Goal: Entertainment & Leisure: Consume media (video, audio)

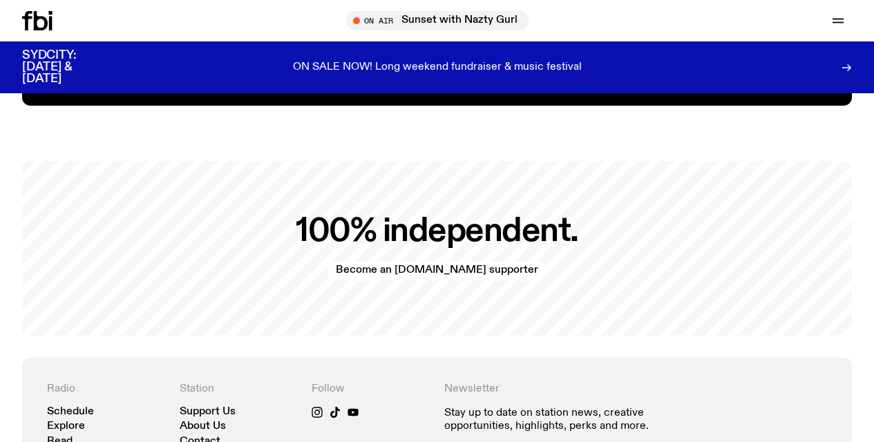
scroll to position [2737, 0]
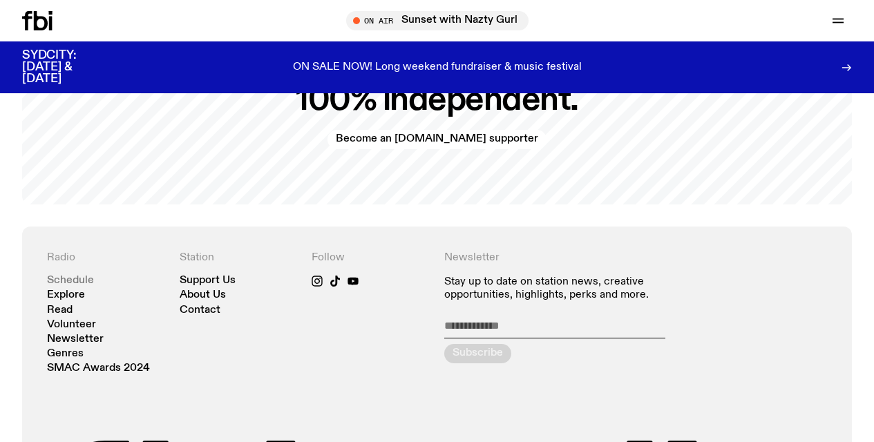
click at [74, 276] on link "Schedule" at bounding box center [70, 281] width 47 height 10
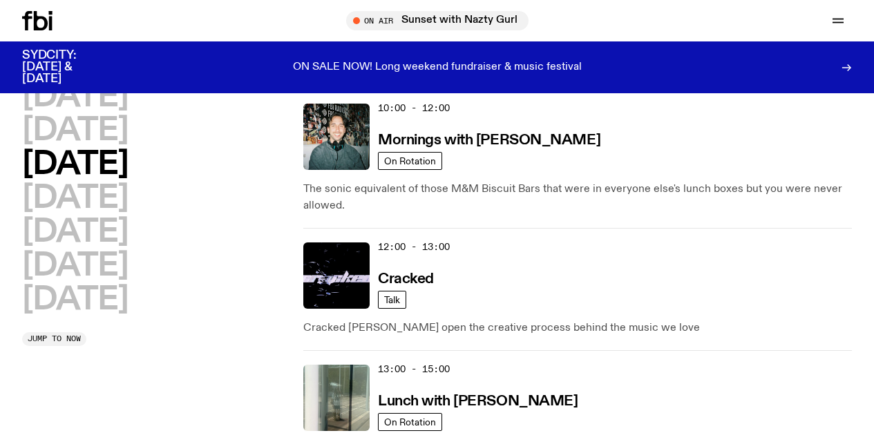
scroll to position [400, 0]
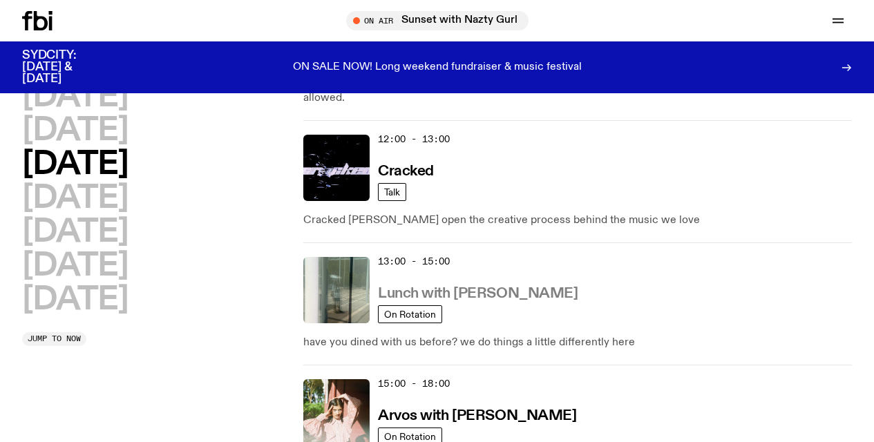
click at [413, 294] on h3 "Lunch with [PERSON_NAME]" at bounding box center [478, 294] width 200 height 15
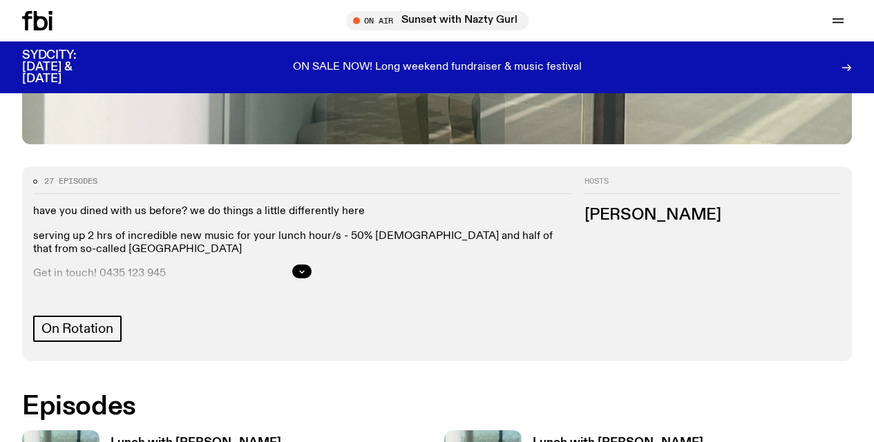
scroll to position [766, 0]
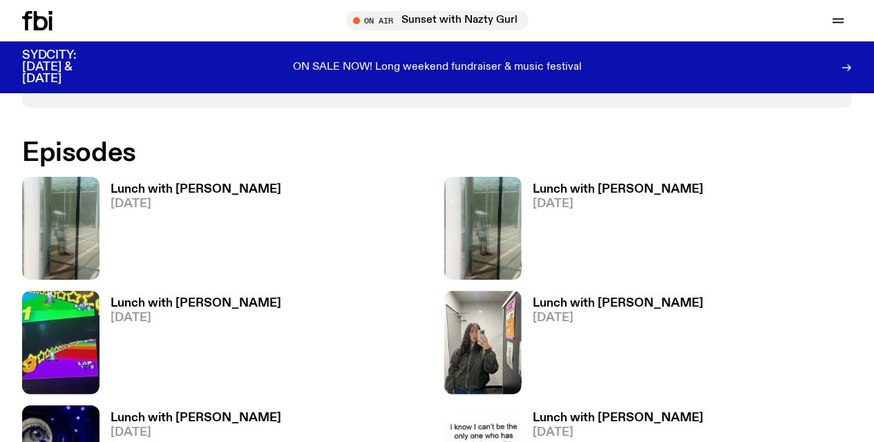
click at [186, 189] on h3 "Lunch with [PERSON_NAME]" at bounding box center [196, 190] width 171 height 12
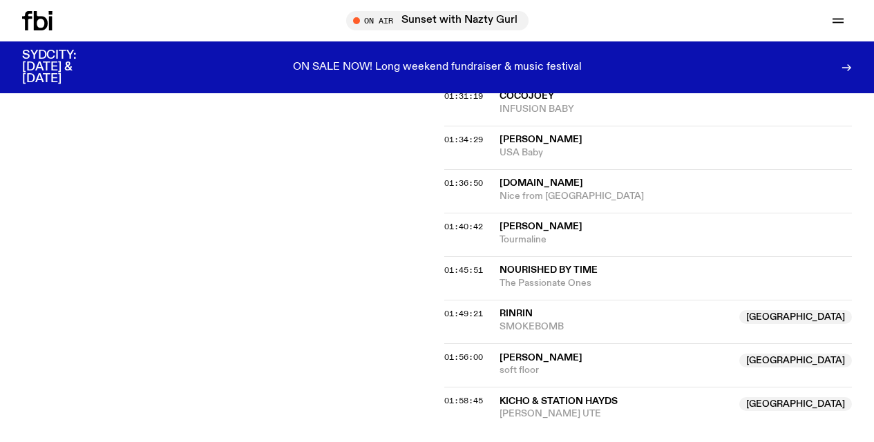
scroll to position [390, 0]
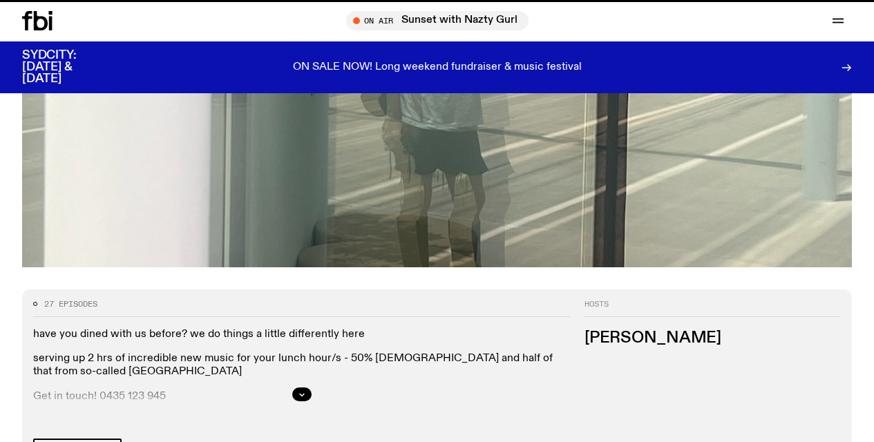
scroll to position [766, 0]
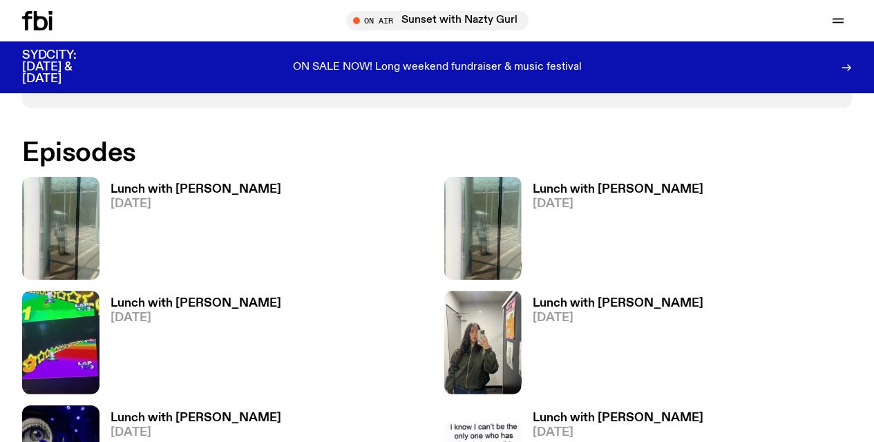
click at [594, 301] on h3 "Lunch with [PERSON_NAME]" at bounding box center [618, 304] width 171 height 12
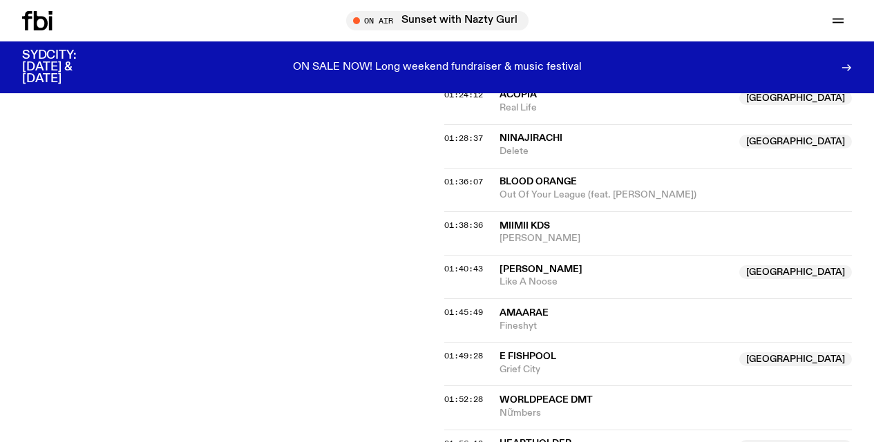
scroll to position [1245, 0]
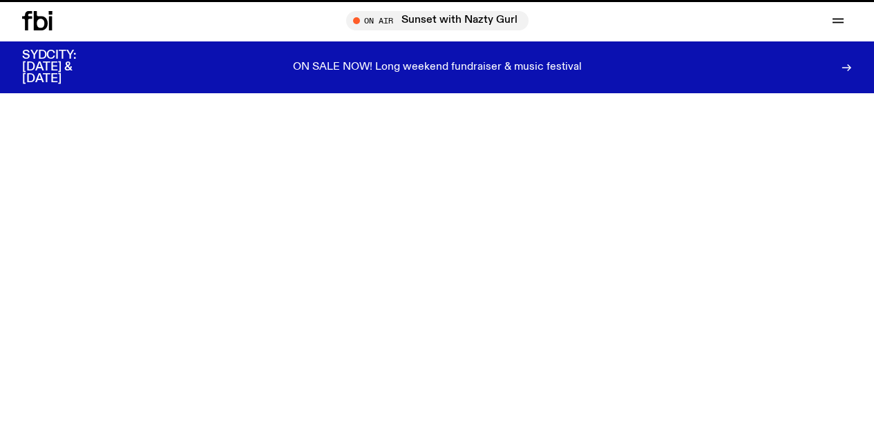
scroll to position [766, 0]
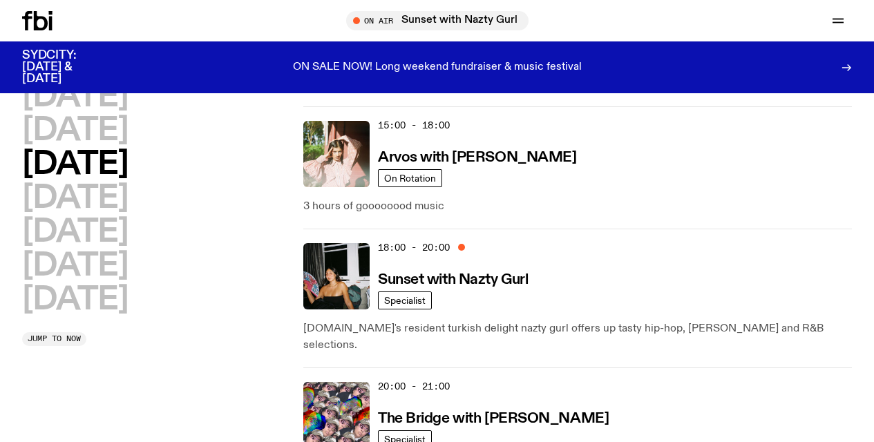
scroll to position [628, 0]
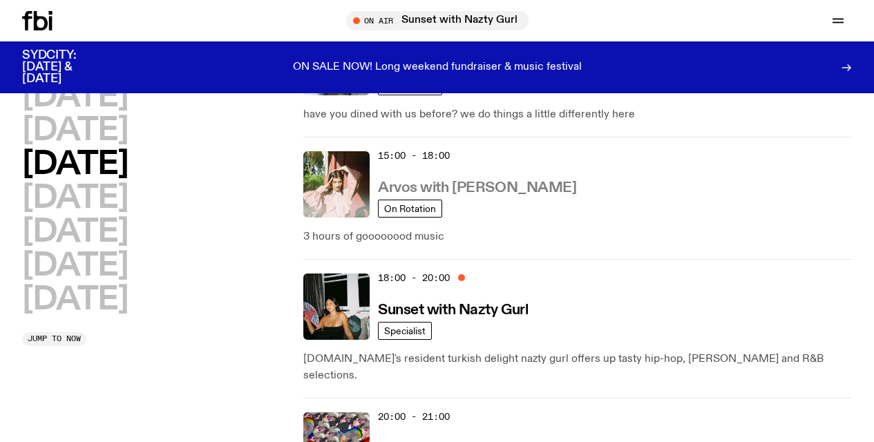
click at [457, 189] on h3 "Arvos with [PERSON_NAME]" at bounding box center [477, 188] width 198 height 15
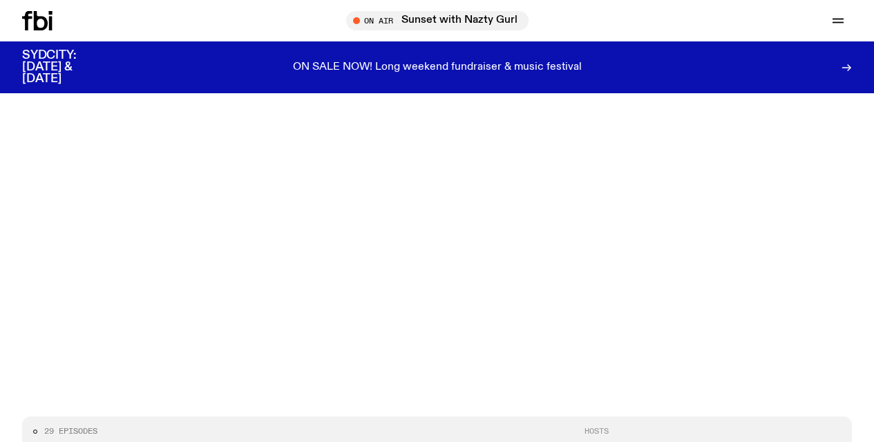
scroll to position [514, 0]
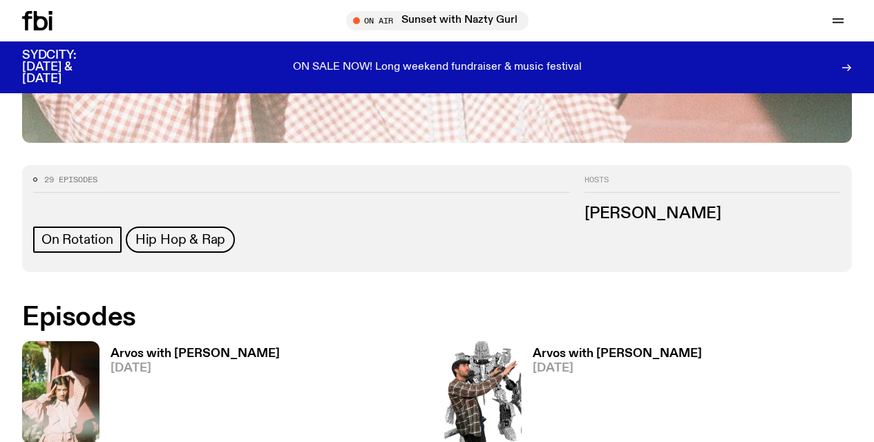
click at [170, 348] on h3 "Arvos with [PERSON_NAME]" at bounding box center [195, 354] width 169 height 12
